Goal: Task Accomplishment & Management: Use online tool/utility

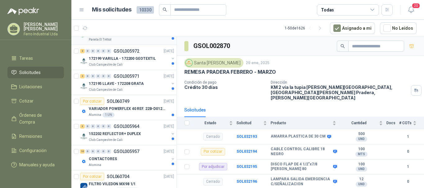
scroll to position [186, 0]
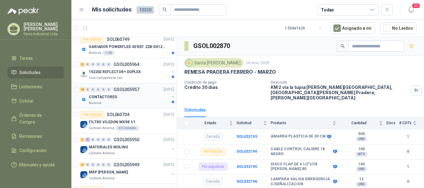
click at [136, 98] on div "CONTACTORES" at bounding box center [129, 96] width 80 height 7
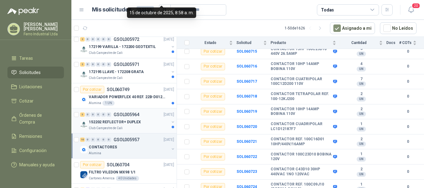
scroll to position [124, 0]
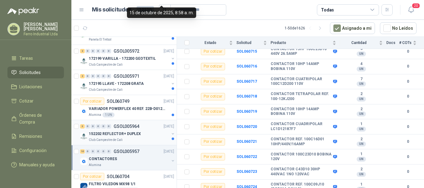
click at [138, 129] on div "3 0 0 0 0 0 GSOL005964 [DATE]" at bounding box center [127, 126] width 95 height 7
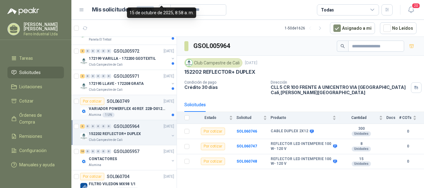
click at [127, 104] on div "Por cotizar SOL060749" at bounding box center [104, 101] width 49 height 7
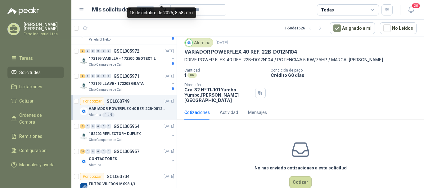
scroll to position [27, 0]
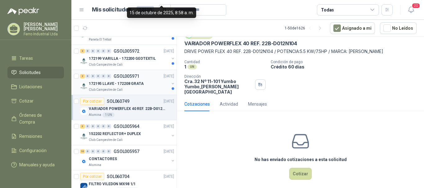
click at [126, 82] on p "172195 LLAVE - 172208 GRATA" at bounding box center [116, 84] width 55 height 6
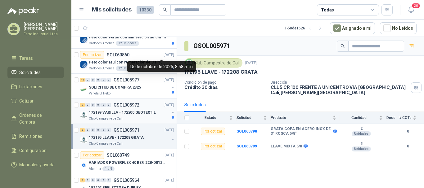
scroll to position [62, 0]
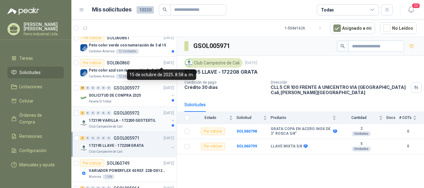
click at [125, 119] on p "172199 VARILLA - 172200 GEOTEXTIL" at bounding box center [122, 121] width 67 height 6
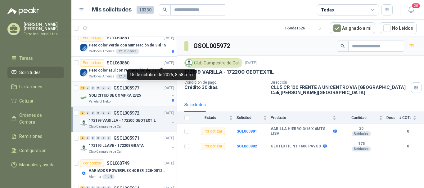
click at [110, 97] on p "SOLICITUD DE COMPRA 2325" at bounding box center [115, 96] width 52 height 6
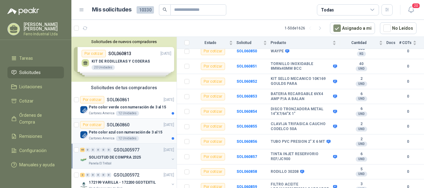
click at [144, 129] on div "Por cotizar SOL060860 [DATE]" at bounding box center [127, 124] width 94 height 7
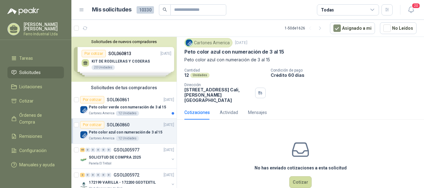
scroll to position [27, 0]
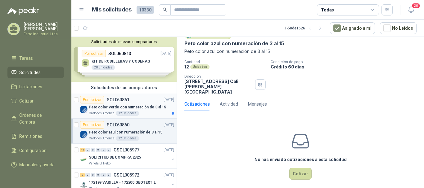
click at [143, 104] on div "Peto color verde con numeración de 3 al 15" at bounding box center [131, 107] width 85 height 7
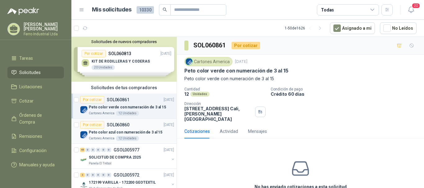
click at [134, 130] on p "Peto color azul con numeración de 3 al 15" at bounding box center [126, 133] width 74 height 6
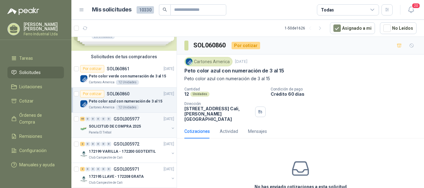
click at [128, 125] on p "SOLICITUD DE COMPRA 2325" at bounding box center [115, 127] width 52 height 6
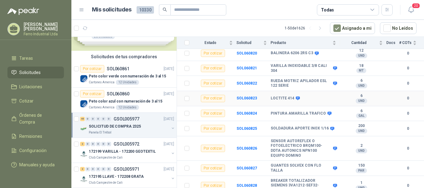
scroll to position [186, 0]
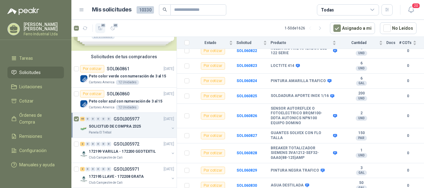
click at [102, 26] on span "45" at bounding box center [103, 25] width 6 height 5
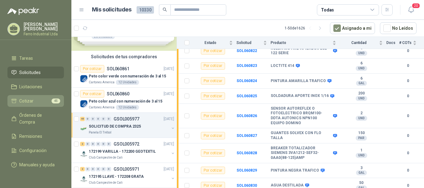
click at [25, 98] on span "Cotizar" at bounding box center [26, 101] width 14 height 7
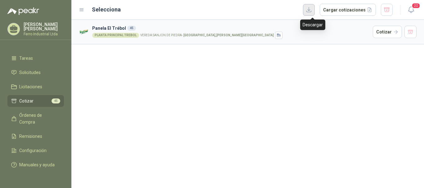
click at [314, 10] on button "button" at bounding box center [309, 10] width 12 height 12
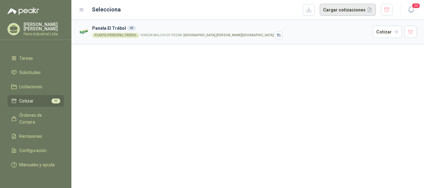
click at [346, 8] on button "Cargar cotizaciones" at bounding box center [348, 10] width 56 height 12
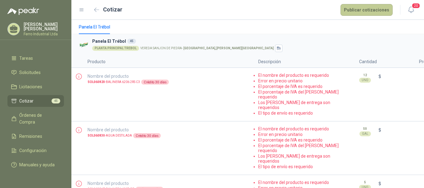
click at [367, 12] on button "Publicar cotizaciones" at bounding box center [367, 10] width 52 height 12
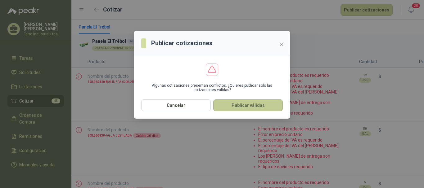
click at [251, 107] on button "Publicar válidas" at bounding box center [248, 106] width 70 height 12
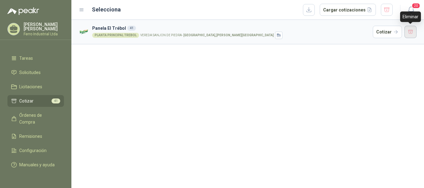
click at [413, 34] on button "button" at bounding box center [411, 32] width 12 height 12
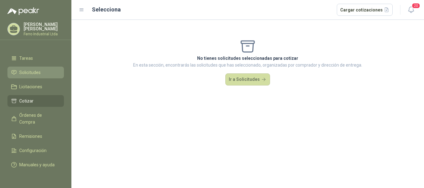
click at [25, 69] on span "Solicitudes" at bounding box center [29, 72] width 21 height 7
